Goal: Check status: Check status

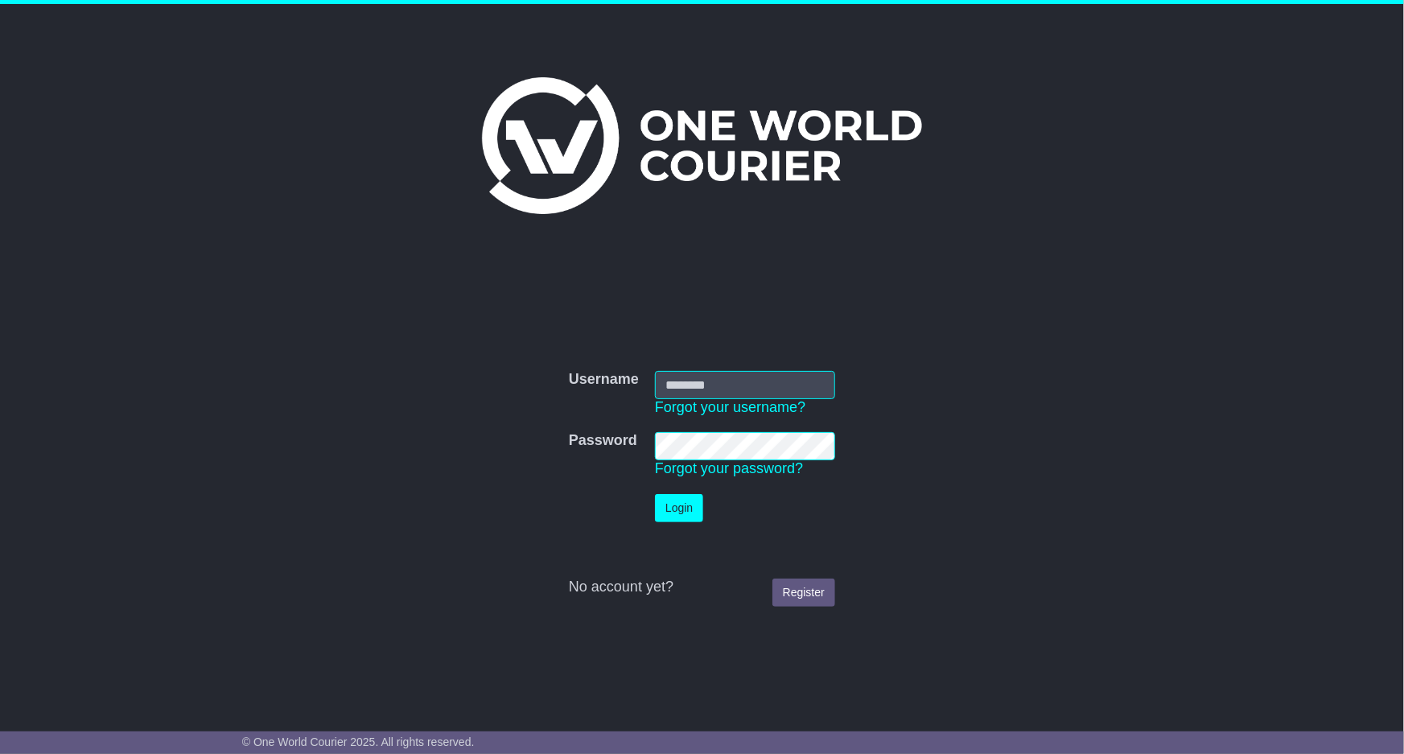
type input "**********"
click at [682, 515] on button "Login" at bounding box center [679, 508] width 48 height 28
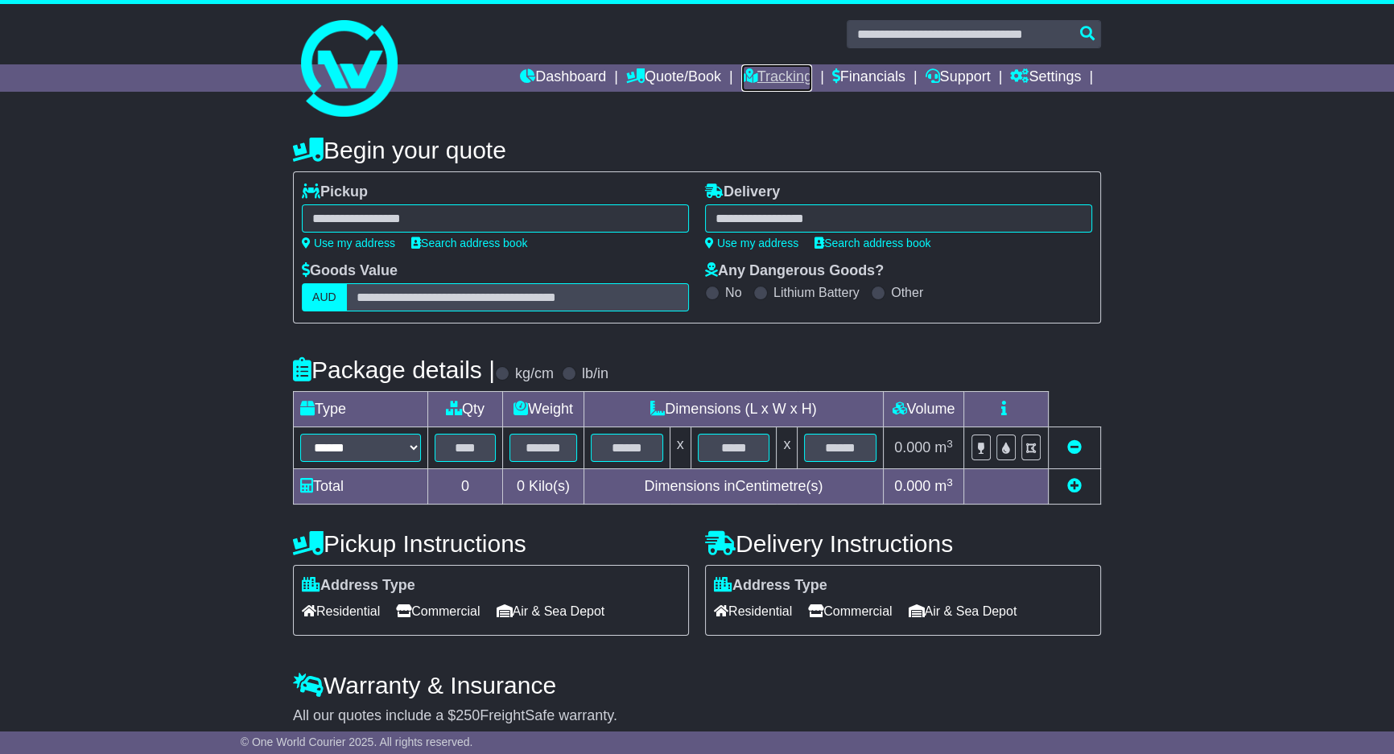
click at [746, 70] on link "Tracking" at bounding box center [776, 77] width 71 height 27
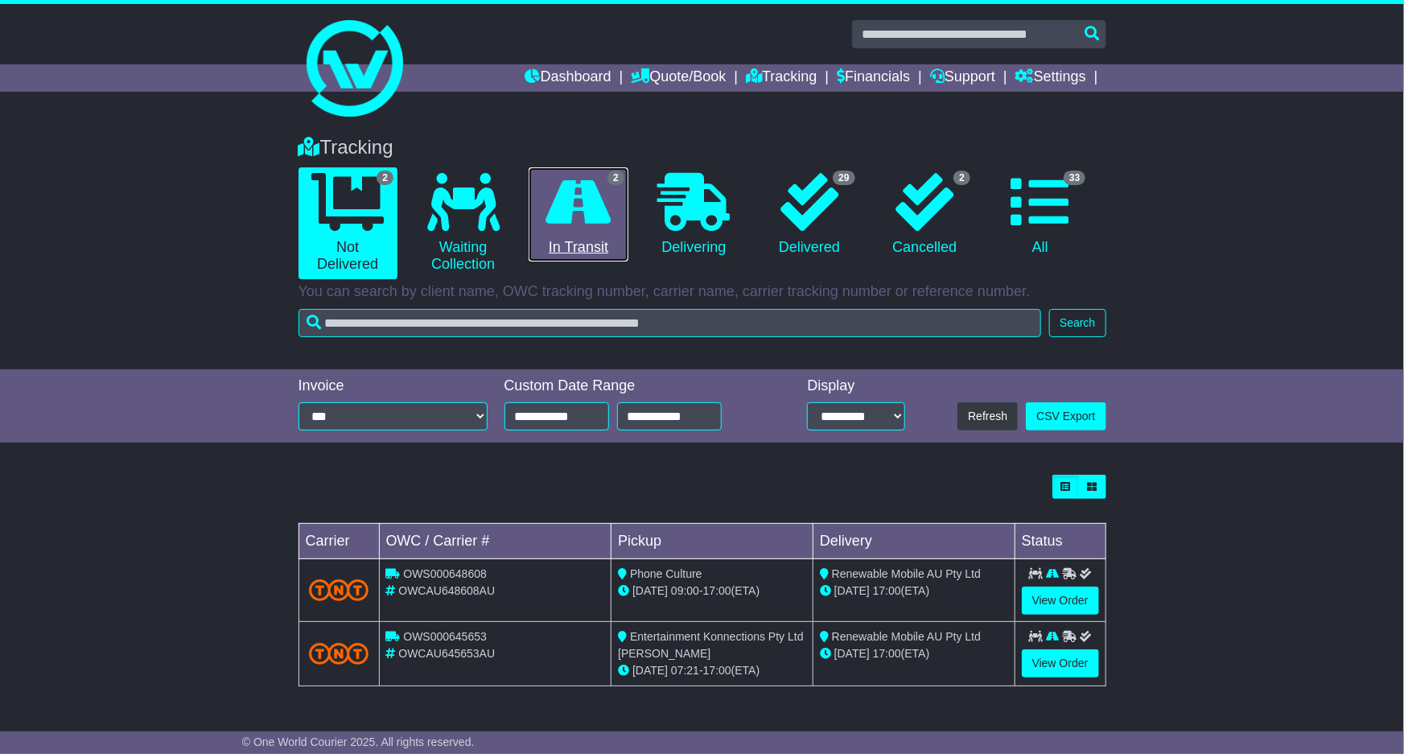
click at [591, 212] on icon at bounding box center [578, 202] width 65 height 58
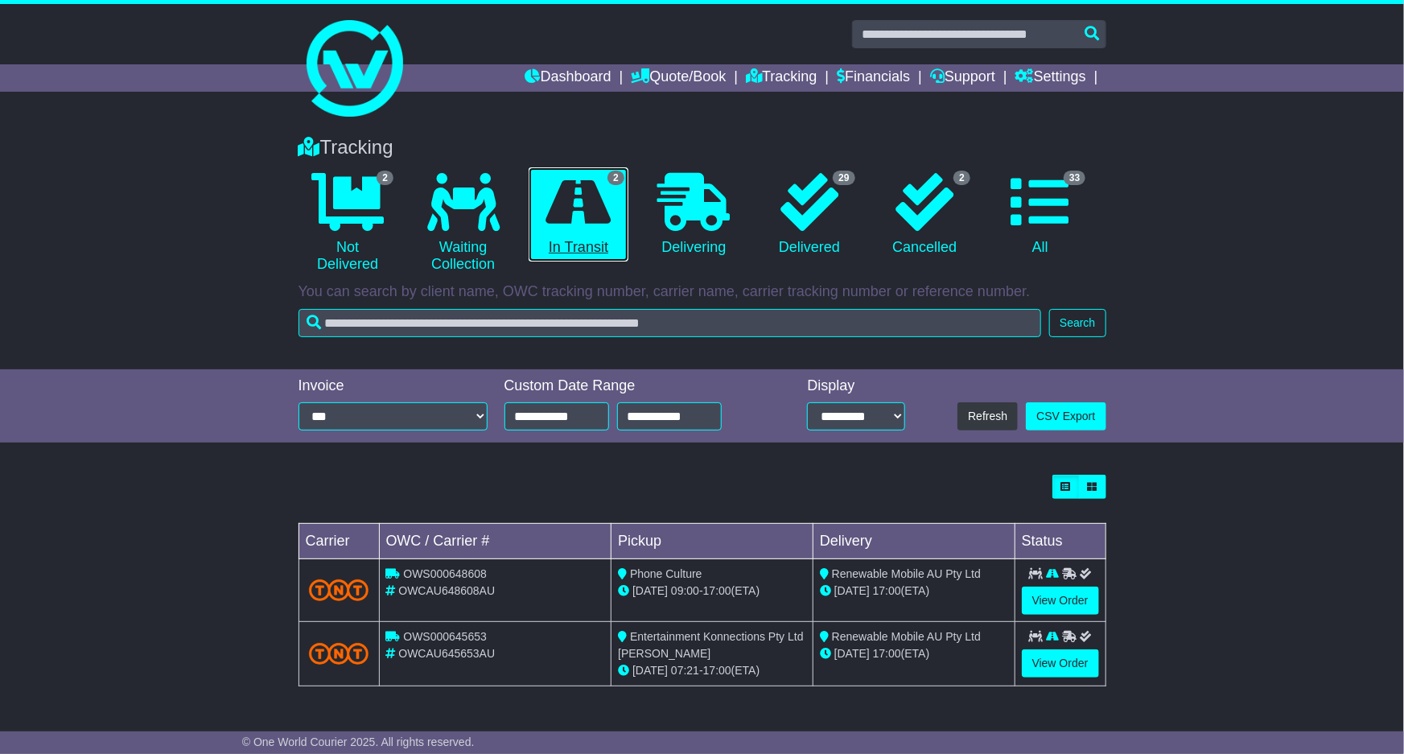
click at [578, 196] on icon at bounding box center [578, 202] width 65 height 58
click at [582, 196] on icon at bounding box center [578, 202] width 65 height 58
click at [588, 206] on icon at bounding box center [578, 202] width 65 height 58
click at [1081, 673] on link "View Order" at bounding box center [1060, 663] width 77 height 28
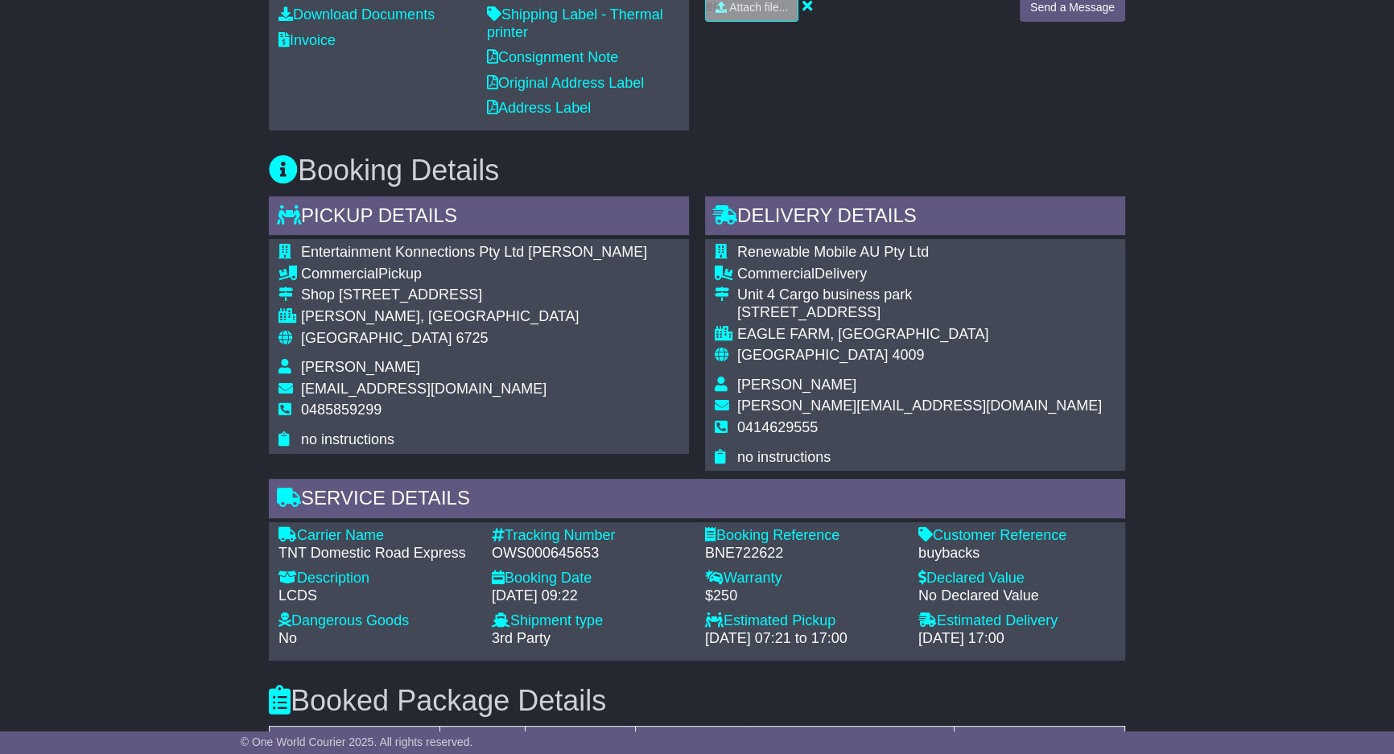
scroll to position [682, 0]
